Goal: Transaction & Acquisition: Purchase product/service

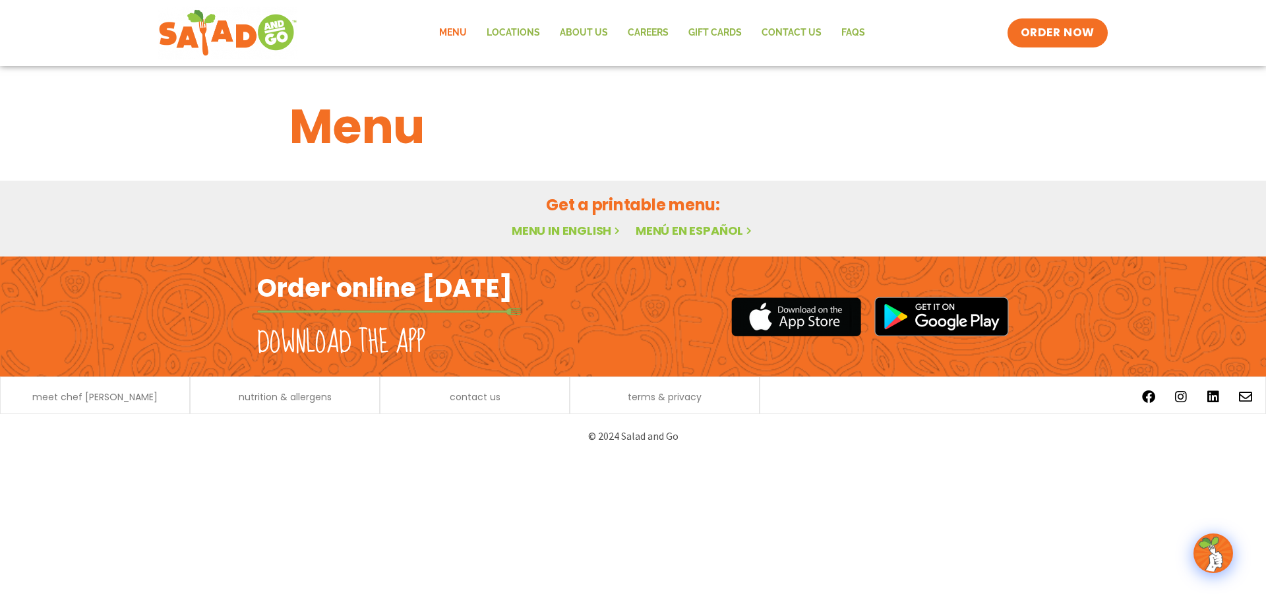
click at [457, 33] on link "Menu" at bounding box center [452, 33] width 47 height 30
click at [584, 233] on link "Menu in English" at bounding box center [566, 230] width 111 height 16
click at [1043, 24] on span "ORDER NOW" at bounding box center [1057, 32] width 82 height 17
click at [561, 231] on link "Menu in English" at bounding box center [566, 230] width 111 height 16
